Goal: Task Accomplishment & Management: Complete application form

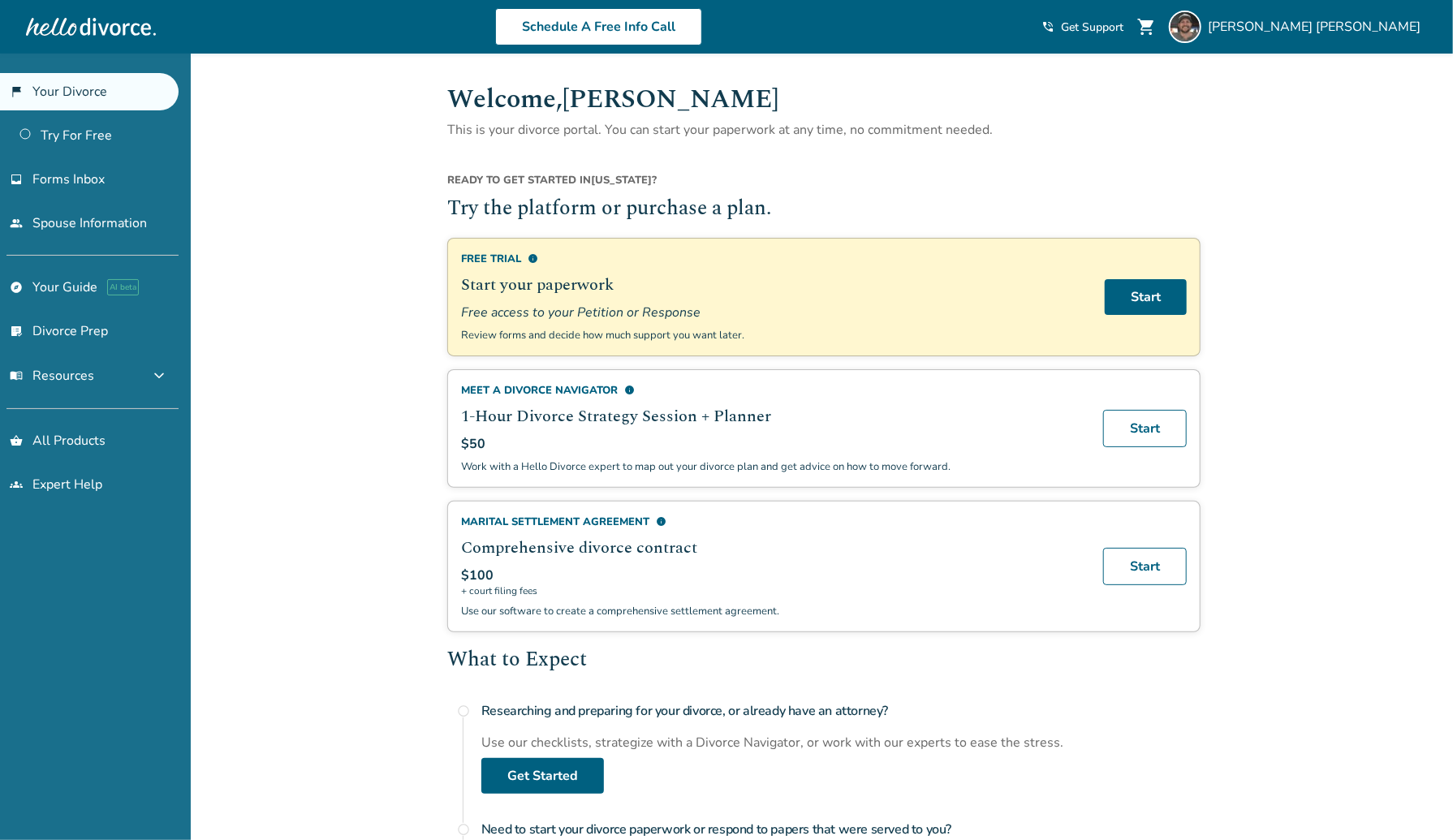
click at [76, 91] on link "flag_2 Your Divorce" at bounding box center [89, 92] width 179 height 38
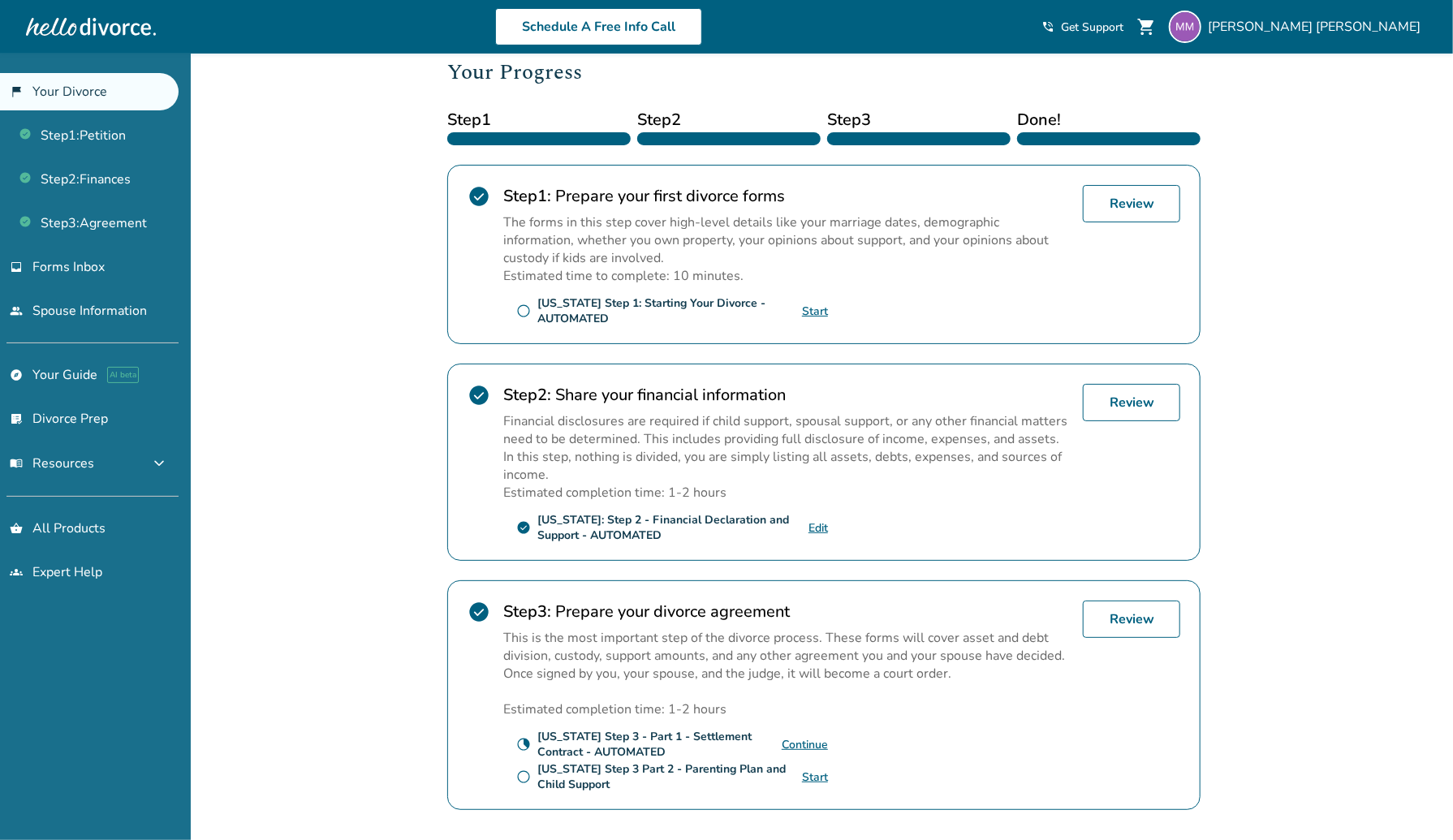
scroll to position [220, 0]
click at [1123, 408] on link "Review" at bounding box center [1132, 403] width 97 height 38
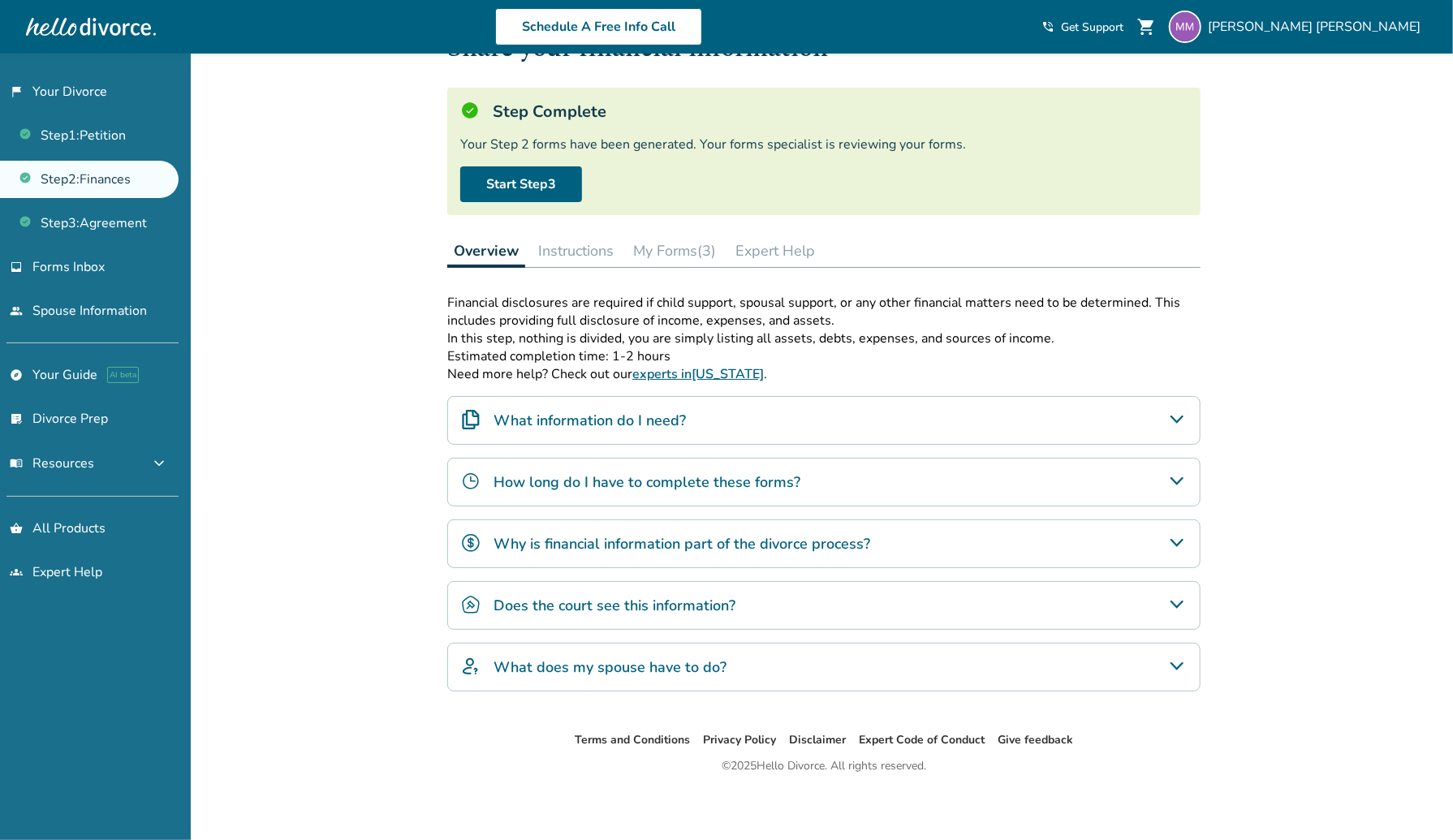
scroll to position [71, 0]
click at [657, 247] on button "My Forms (3)" at bounding box center [674, 250] width 95 height 32
